Goal: Find specific page/section: Find specific page/section

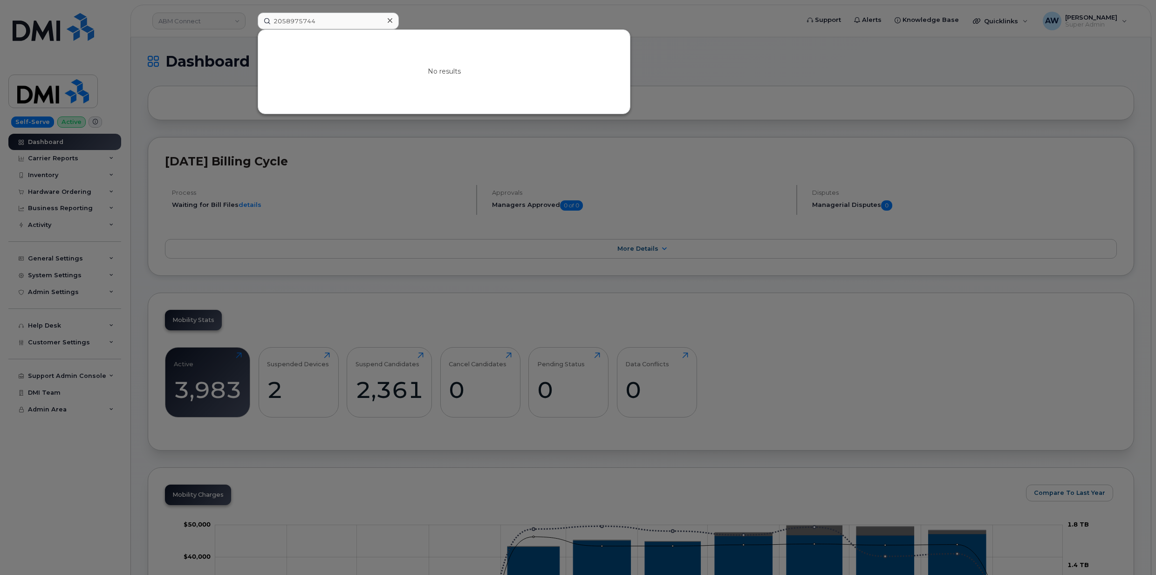
scroll to position [1079, 0]
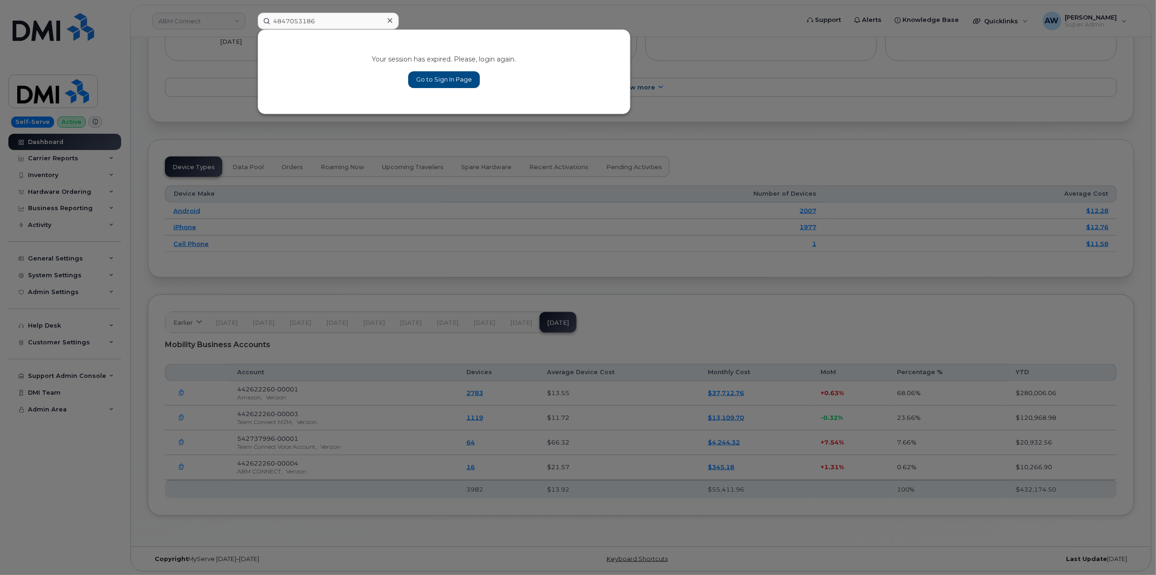
type input "4847053186"
click at [442, 77] on link "Go to Sign In Page" at bounding box center [444, 79] width 72 height 17
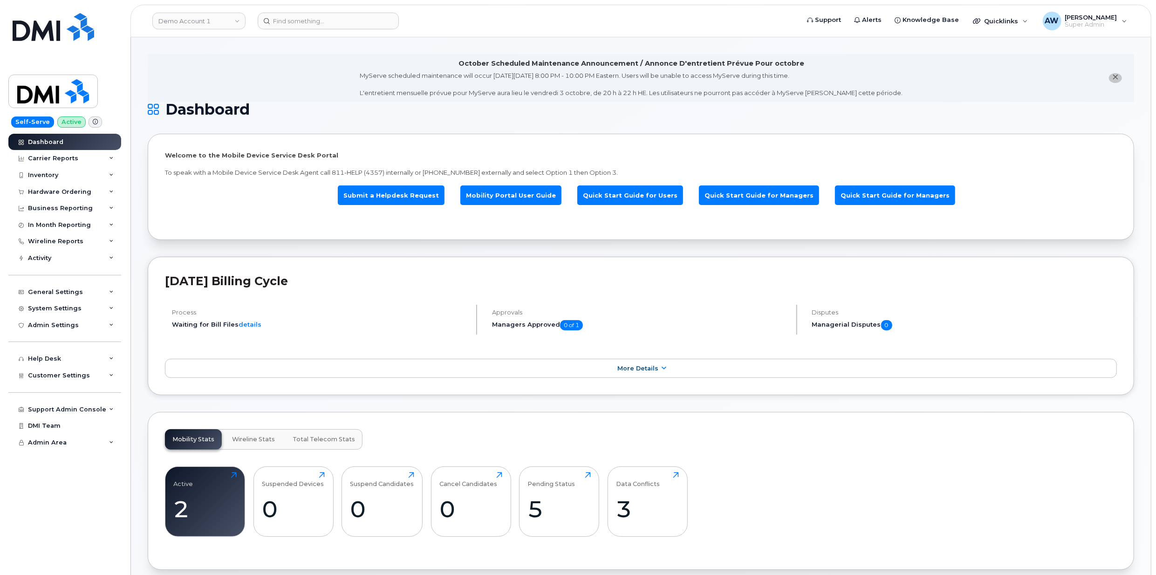
click at [297, 9] on header "Demo Account 1 Support Alerts Knowledge Base Quicklinks Suspend / Cancel Device…" at bounding box center [640, 21] width 1021 height 33
click at [310, 21] on input at bounding box center [328, 21] width 141 height 17
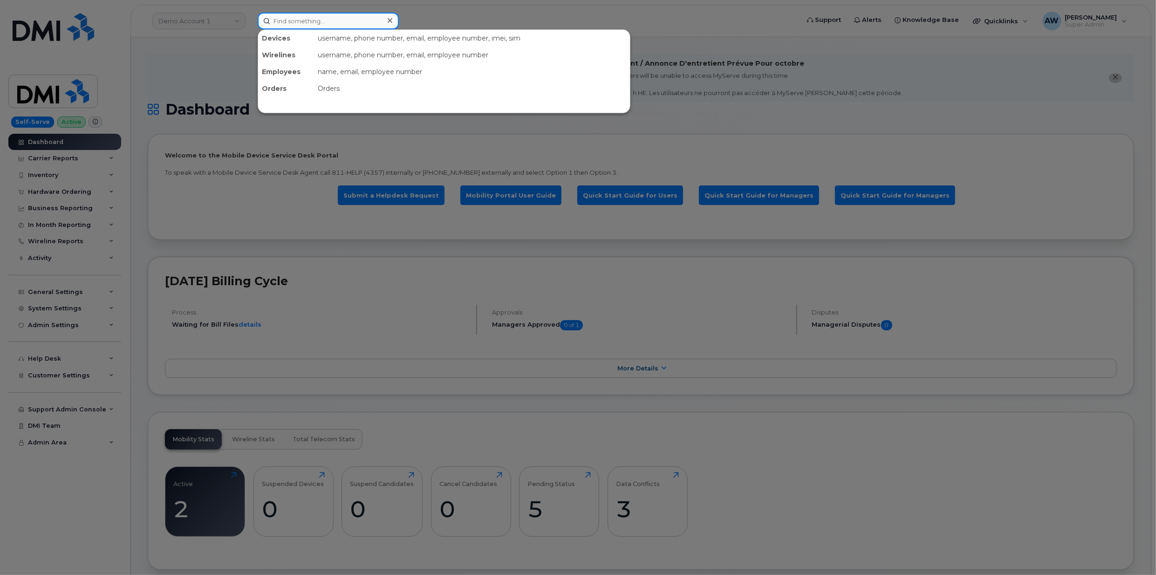
paste input "4847053186"
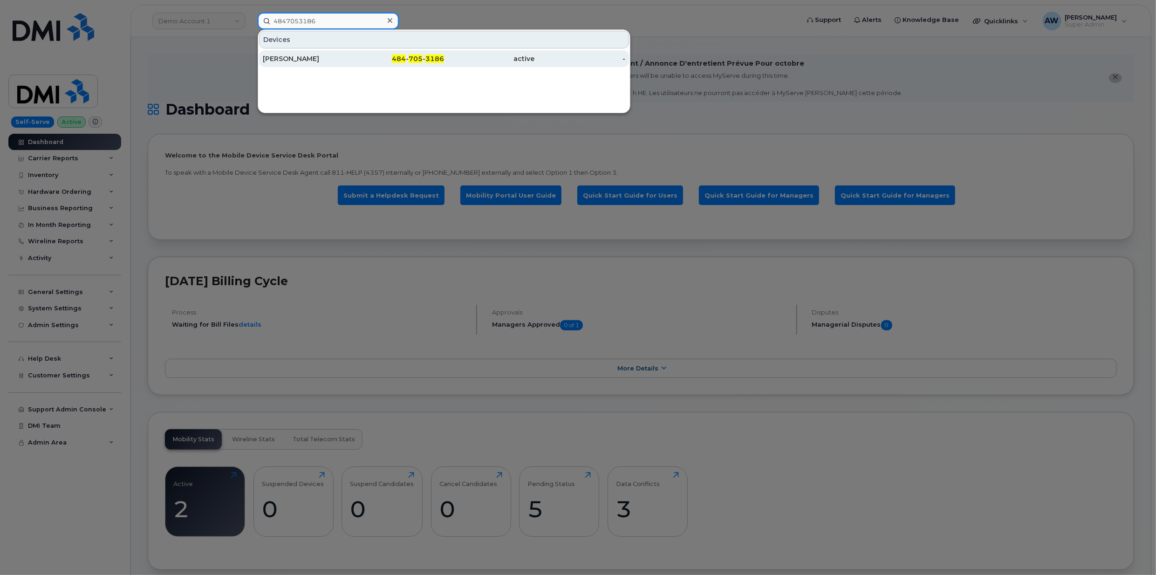
type input "4847053186"
click at [312, 58] on div "[PERSON_NAME]" at bounding box center [308, 58] width 91 height 9
